Goal: Find specific page/section: Find specific page/section

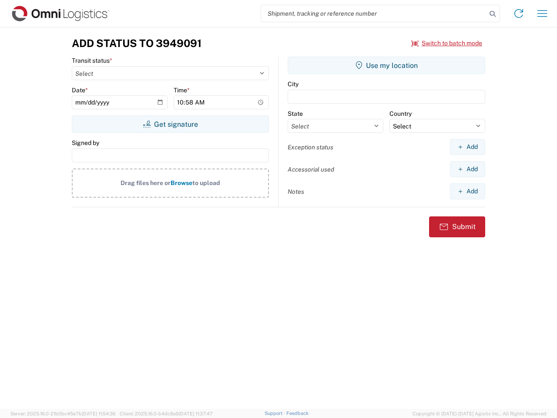
click at [374, 13] on input "search" at bounding box center [374, 13] width 226 height 17
click at [493, 14] on icon at bounding box center [493, 14] width 12 height 12
click at [519, 13] on icon at bounding box center [519, 14] width 14 height 14
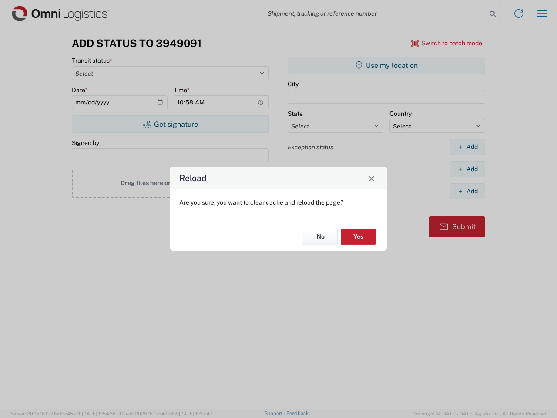
click at [542, 13] on div "Reload Are you sure, you want to clear cache and reload the page? No Yes" at bounding box center [278, 209] width 557 height 418
click at [447, 43] on div "Reload Are you sure, you want to clear cache and reload the page? No Yes" at bounding box center [278, 209] width 557 height 418
click at [170, 124] on div "Reload Are you sure, you want to clear cache and reload the page? No Yes" at bounding box center [278, 209] width 557 height 418
click at [387, 65] on div "Reload Are you sure, you want to clear cache and reload the page? No Yes" at bounding box center [278, 209] width 557 height 418
click at [468, 147] on div "Reload Are you sure, you want to clear cache and reload the page? No Yes" at bounding box center [278, 209] width 557 height 418
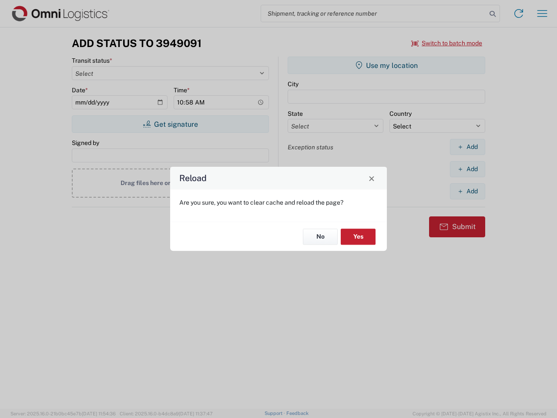
click at [468, 169] on div "Reload Are you sure, you want to clear cache and reload the page? No Yes" at bounding box center [278, 209] width 557 height 418
click at [468, 191] on div "Reload Are you sure, you want to clear cache and reload the page? No Yes" at bounding box center [278, 209] width 557 height 418
